Goal: Complete application form

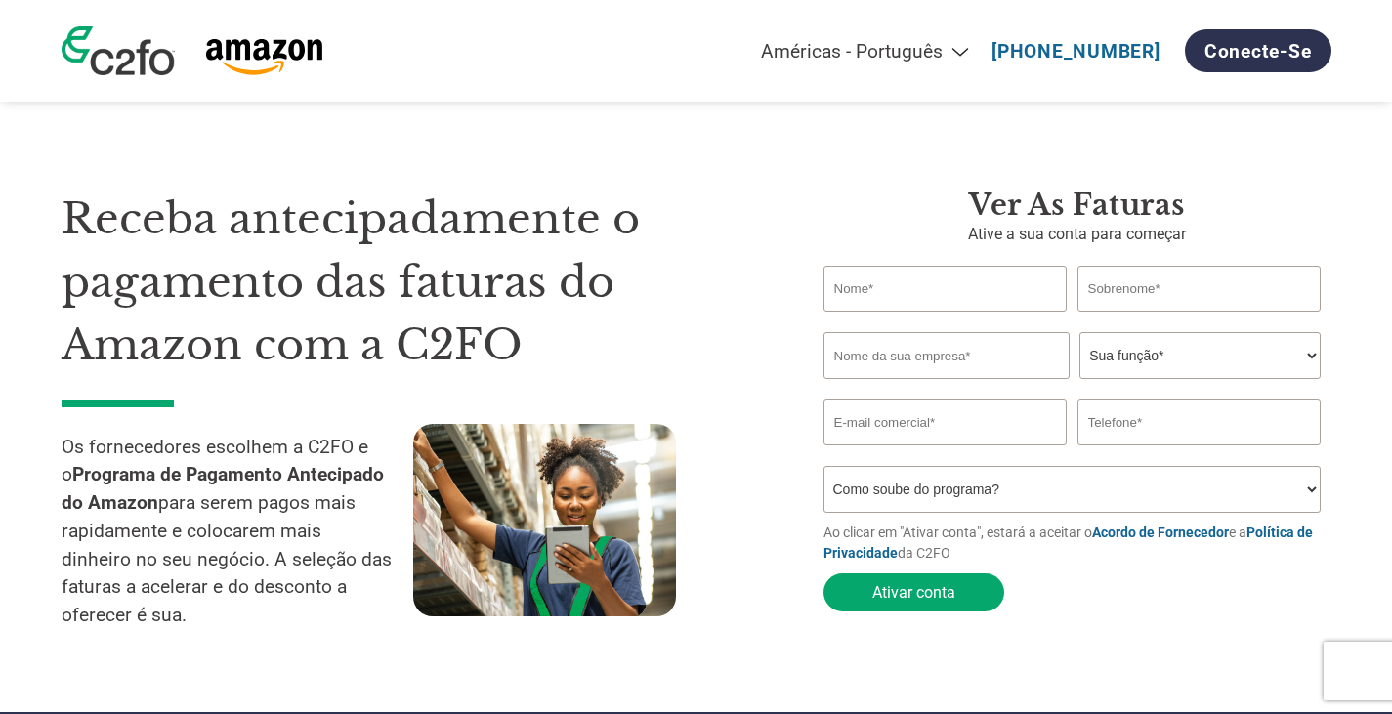
select select "pt"
click at [917, 358] on input "text" at bounding box center [946, 355] width 246 height 47
click at [1162, 350] on select "Sua função* CFO Auditor Financeiro Gerente de Crédito Diretor Financeiro Tesour…" at bounding box center [1199, 355] width 241 height 47
click at [1172, 358] on select "Sua função* CFO Auditor Financeiro Gerente de Crédito Diretor Financeiro Tesour…" at bounding box center [1199, 355] width 241 height 47
click at [939, 342] on input "text" at bounding box center [946, 355] width 246 height 47
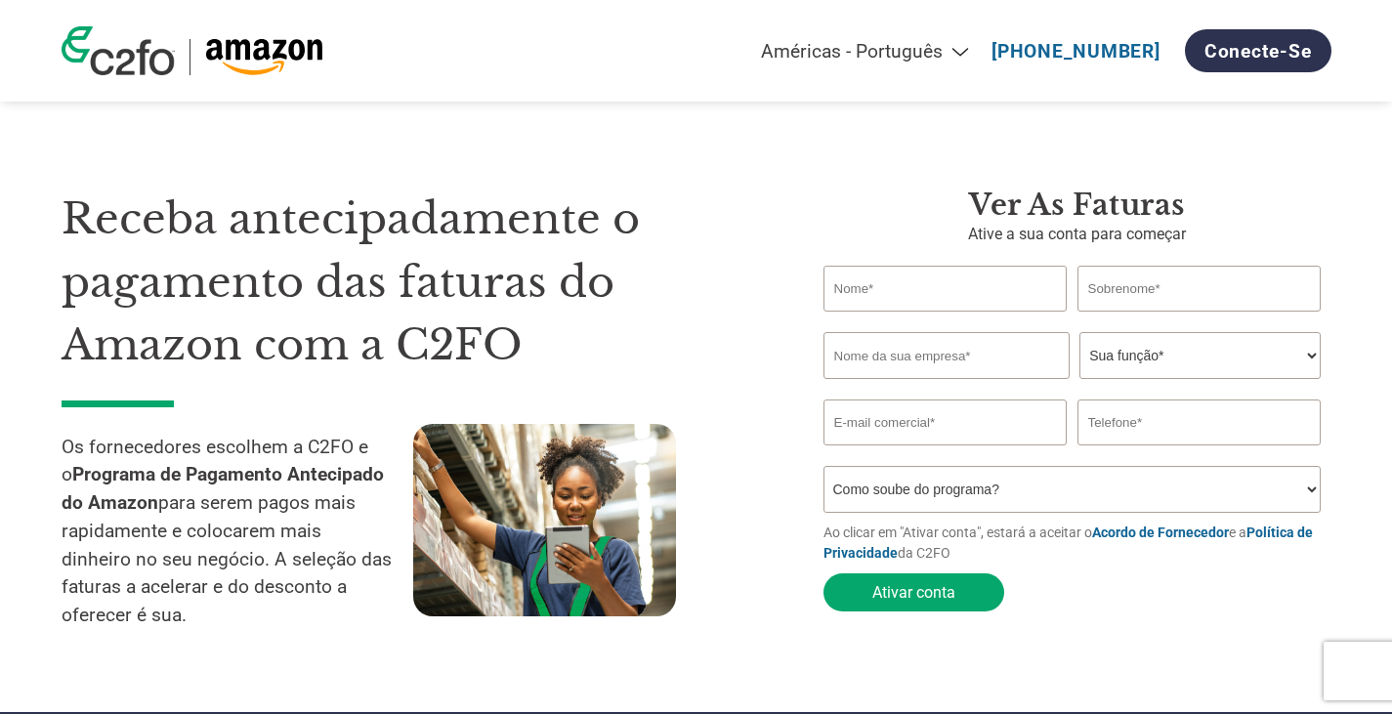
click at [968, 433] on input "email" at bounding box center [945, 423] width 244 height 46
click at [778, 537] on div "Receba antecipadamente o pagamento das faturas do Amazon com a C2FO Os forneced…" at bounding box center [428, 419] width 733 height 462
click at [990, 352] on input "text" at bounding box center [946, 355] width 246 height 47
click at [957, 281] on input "text" at bounding box center [945, 289] width 244 height 46
type input "[PERSON_NAME]"
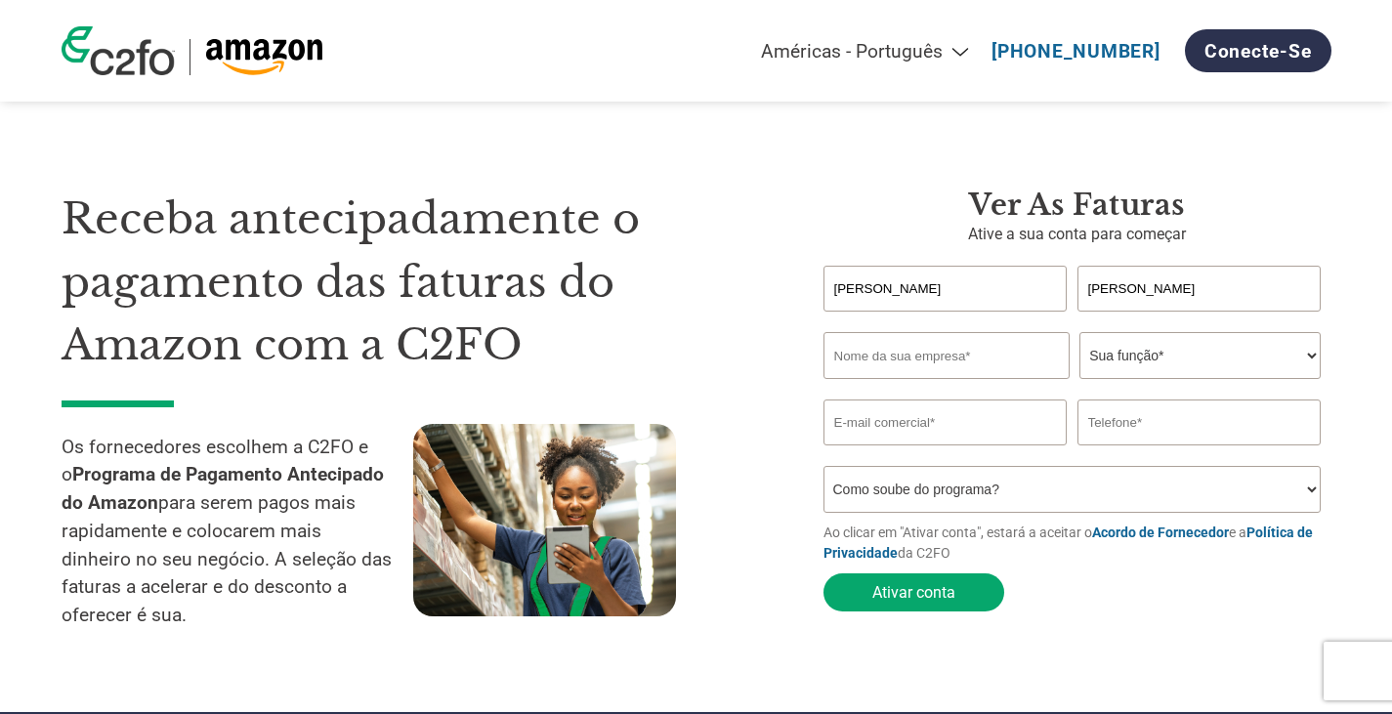
type input "[PERSON_NAME]"
paste input "TOPGET"
type input "TOPGET"
click at [1135, 352] on select "Sua função* CFO Auditor Financeiro Gerente de Crédito Diretor Financeiro Tesour…" at bounding box center [1199, 355] width 241 height 47
select select "OFFICE_MANAGER"
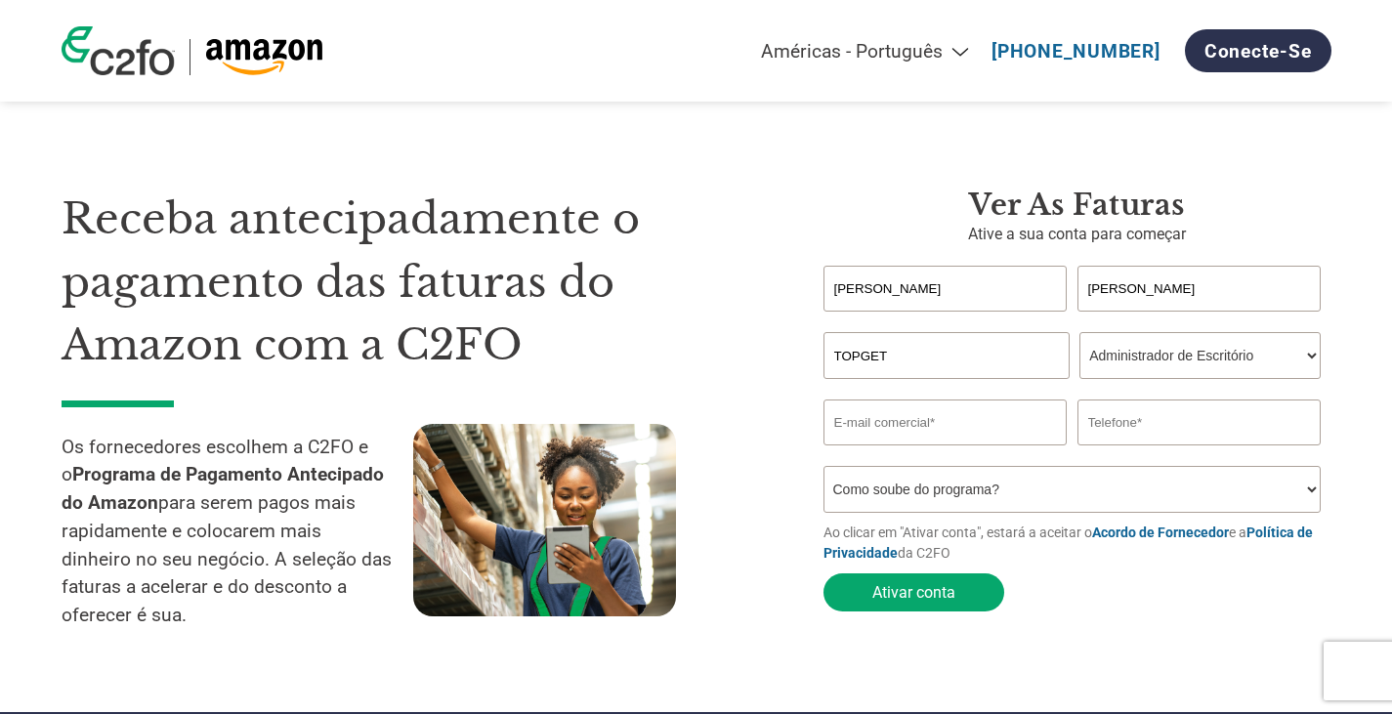
click at [1079, 334] on select "Sua função* CFO Auditor Financeiro Gerente de Crédito Diretor Financeiro Tesour…" at bounding box center [1199, 355] width 241 height 47
click at [995, 420] on input "email" at bounding box center [945, 423] width 244 height 46
type input "[PERSON_NAME][EMAIL_ADDRESS][DOMAIN_NAME]"
type input "1150171333"
click at [1113, 485] on select "Como soube do programa? Recebi uma carta Email Mídias sociais Pesquisa on-line …" at bounding box center [1072, 489] width 498 height 47
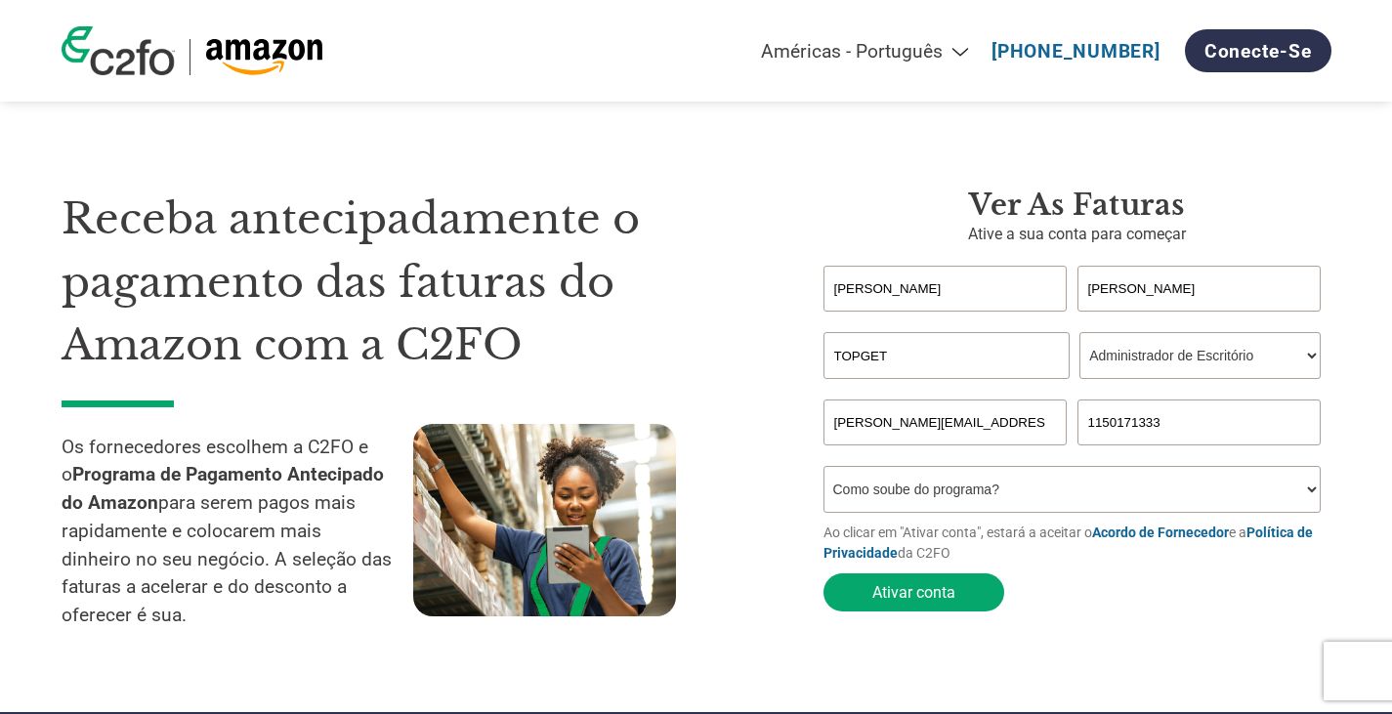
select select "Email"
click at [823, 472] on select "Como soube do programa? Recebi uma carta Email Mídias sociais Pesquisa on-line …" at bounding box center [1072, 489] width 498 height 47
click at [1153, 593] on form "[PERSON_NAME] first name or first name is too long Invalid last name or last na…" at bounding box center [1077, 444] width 508 height 356
click at [1026, 364] on input "TOPGET" at bounding box center [946, 355] width 246 height 47
click at [939, 607] on button "Ativar conta" at bounding box center [913, 592] width 181 height 38
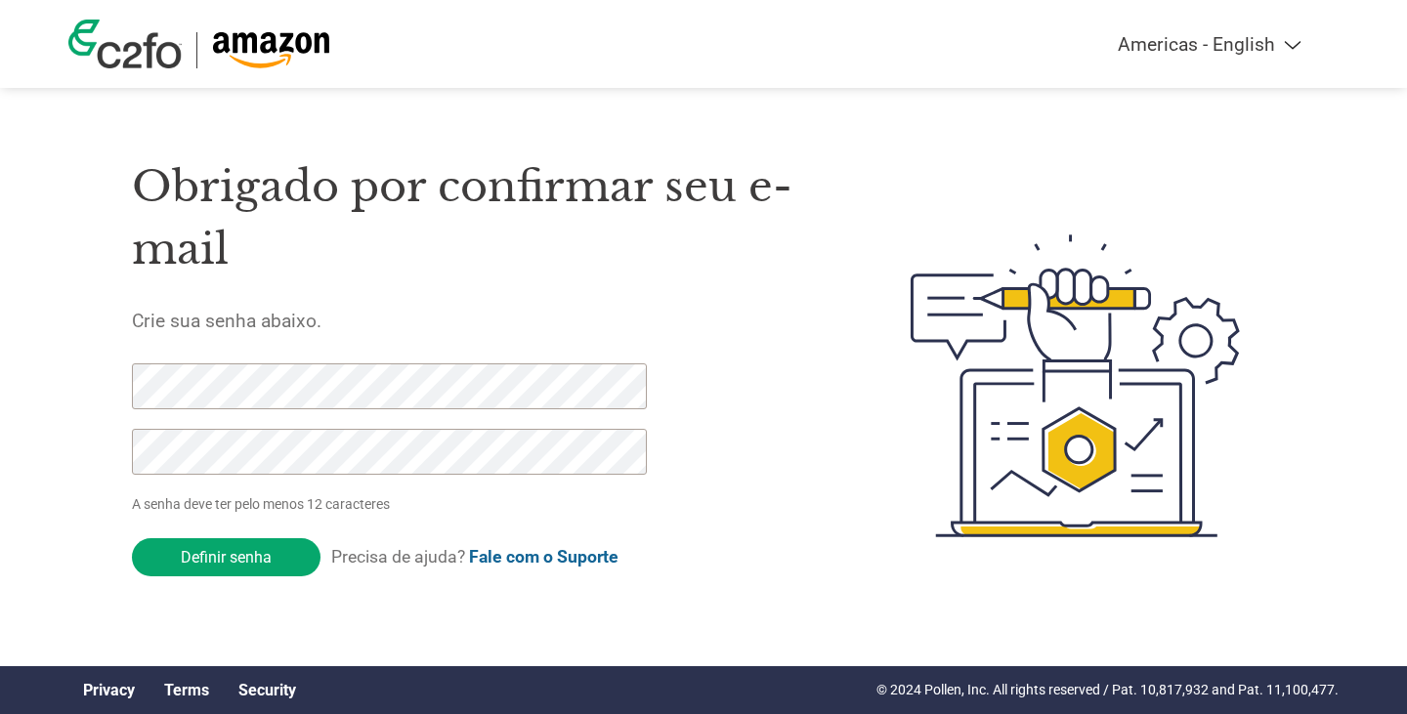
click at [822, 402] on div at bounding box center [1046, 386] width 457 height 518
click at [297, 561] on input "Definir senha" at bounding box center [226, 557] width 189 height 38
